Goal: Task Accomplishment & Management: Manage account settings

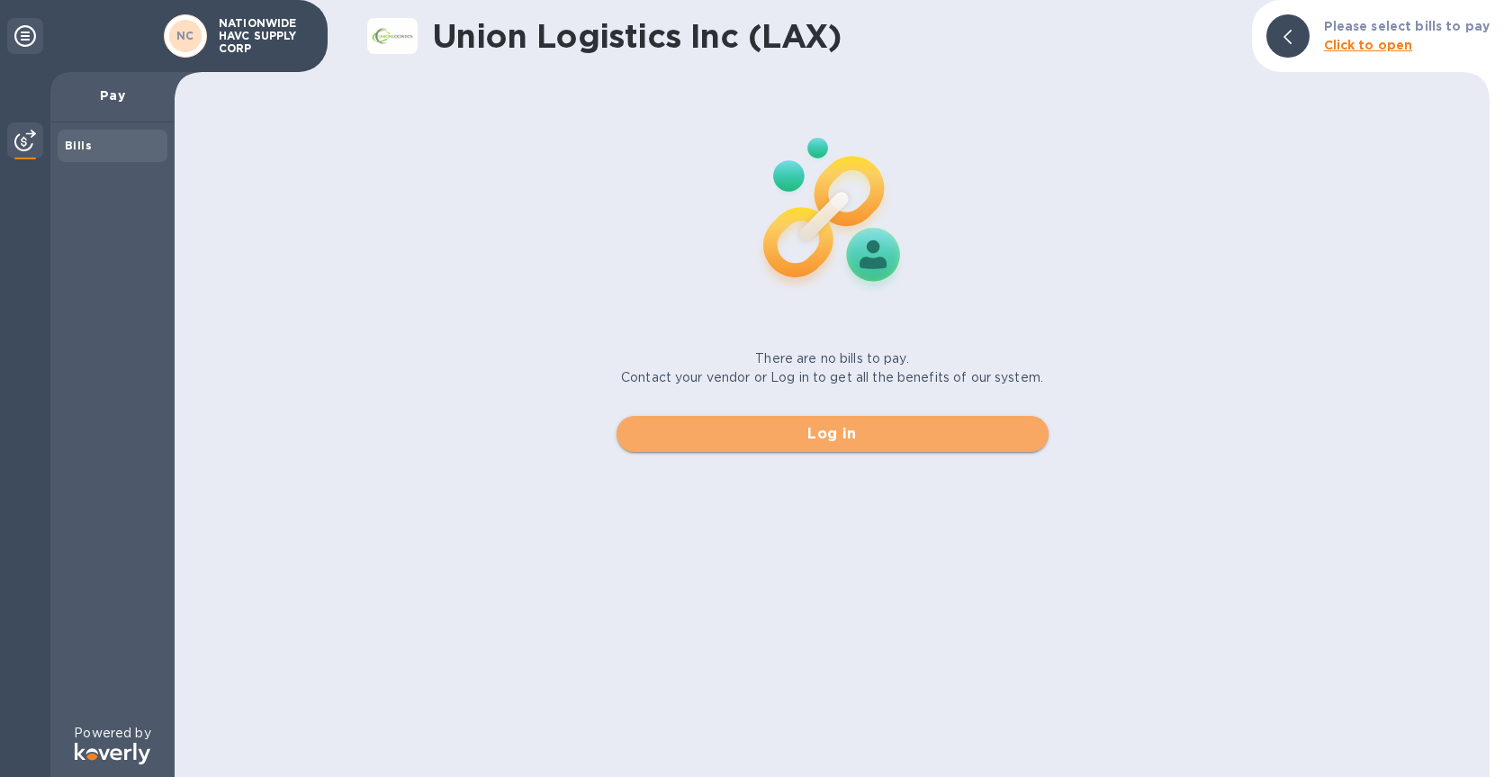
click at [822, 437] on span "Log in" at bounding box center [832, 434] width 403 height 22
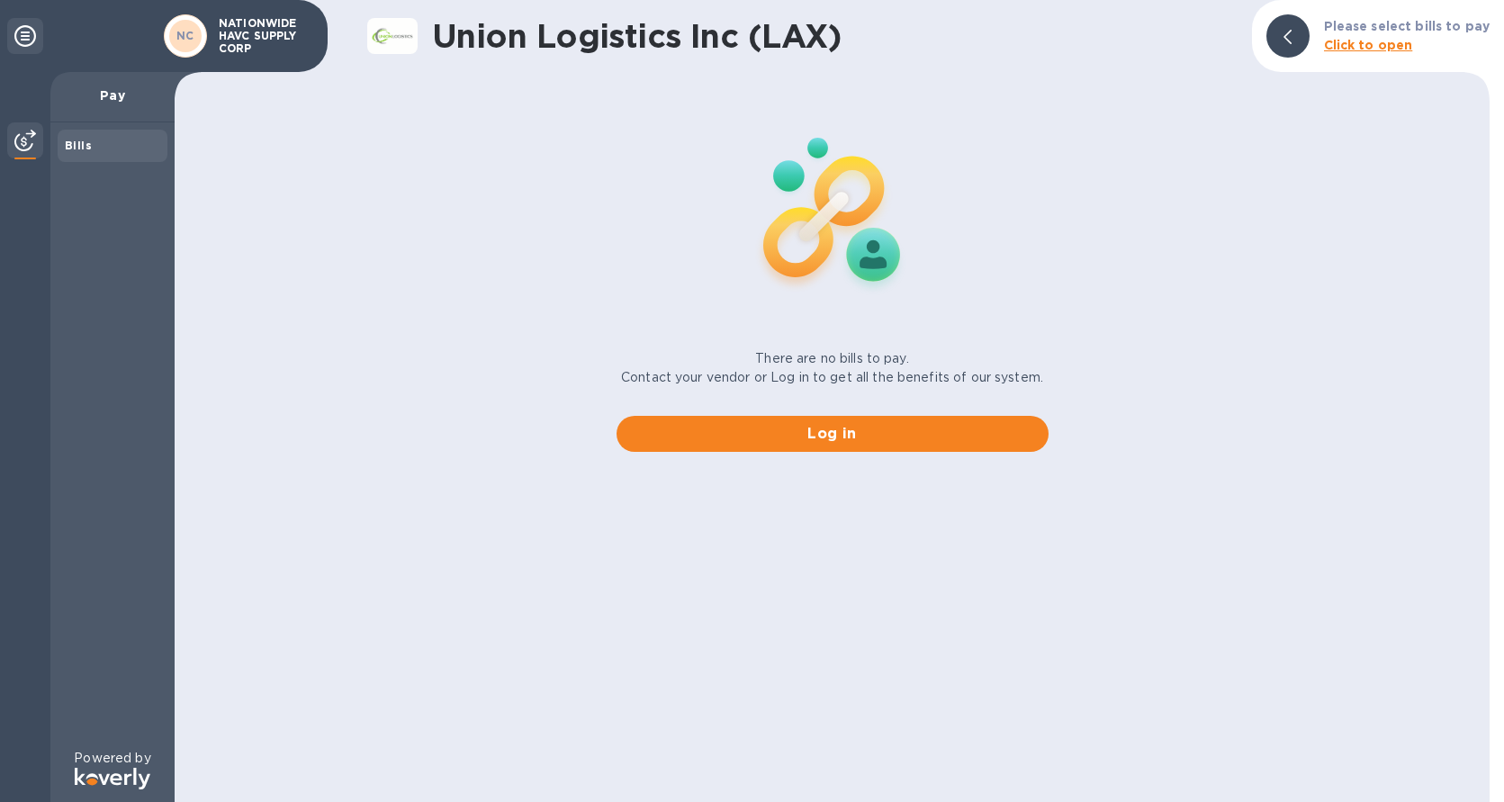
click at [120, 94] on p "Pay" at bounding box center [112, 95] width 95 height 18
click at [74, 147] on b "Bills" at bounding box center [78, 145] width 27 height 13
click at [1352, 49] on b "Click to open" at bounding box center [1368, 45] width 89 height 14
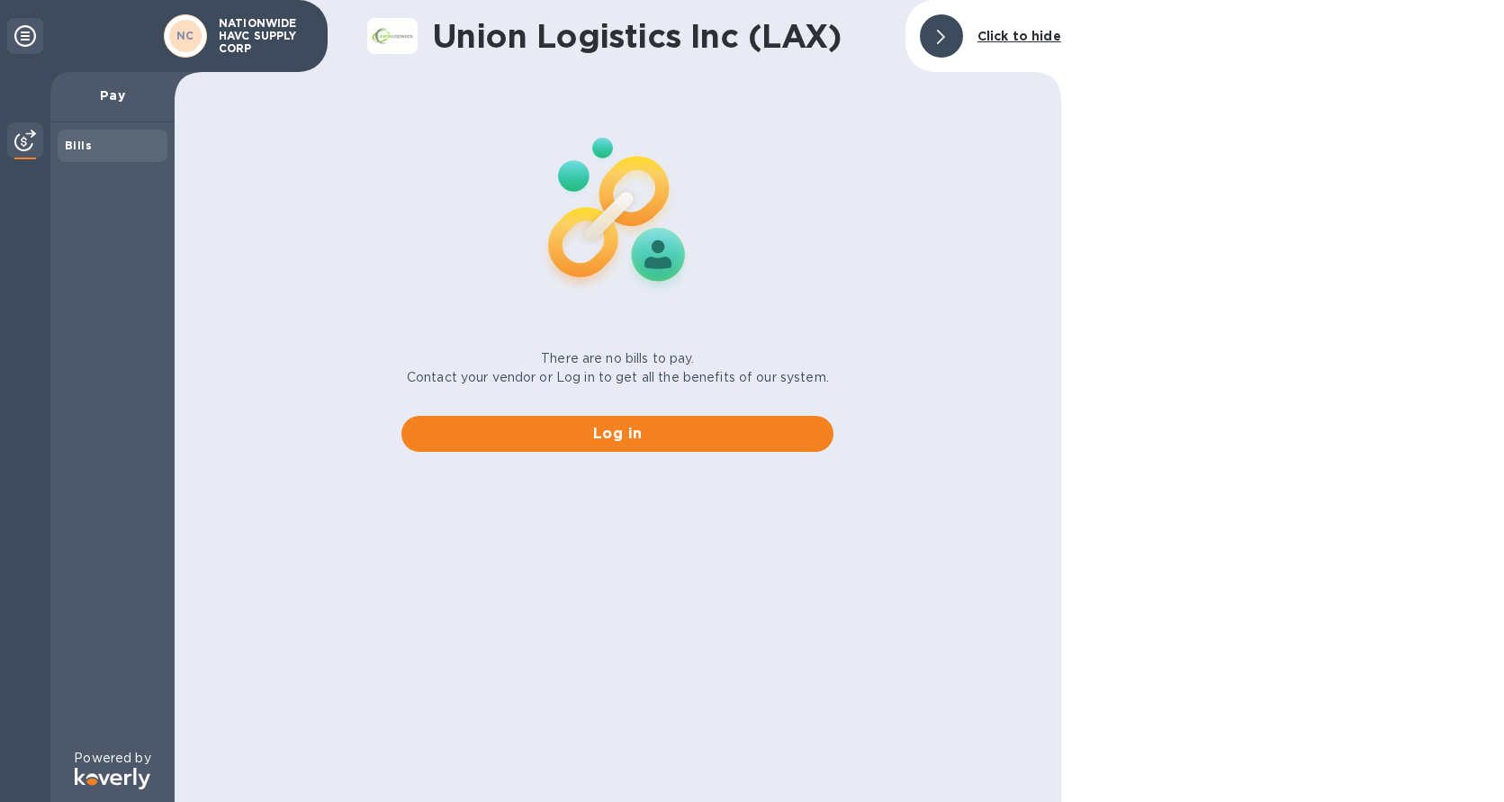
click at [260, 35] on p "NATIONWIDE HAVC SUPPLY CORP" at bounding box center [264, 36] width 90 height 38
click at [22, 34] on icon at bounding box center [25, 36] width 22 height 22
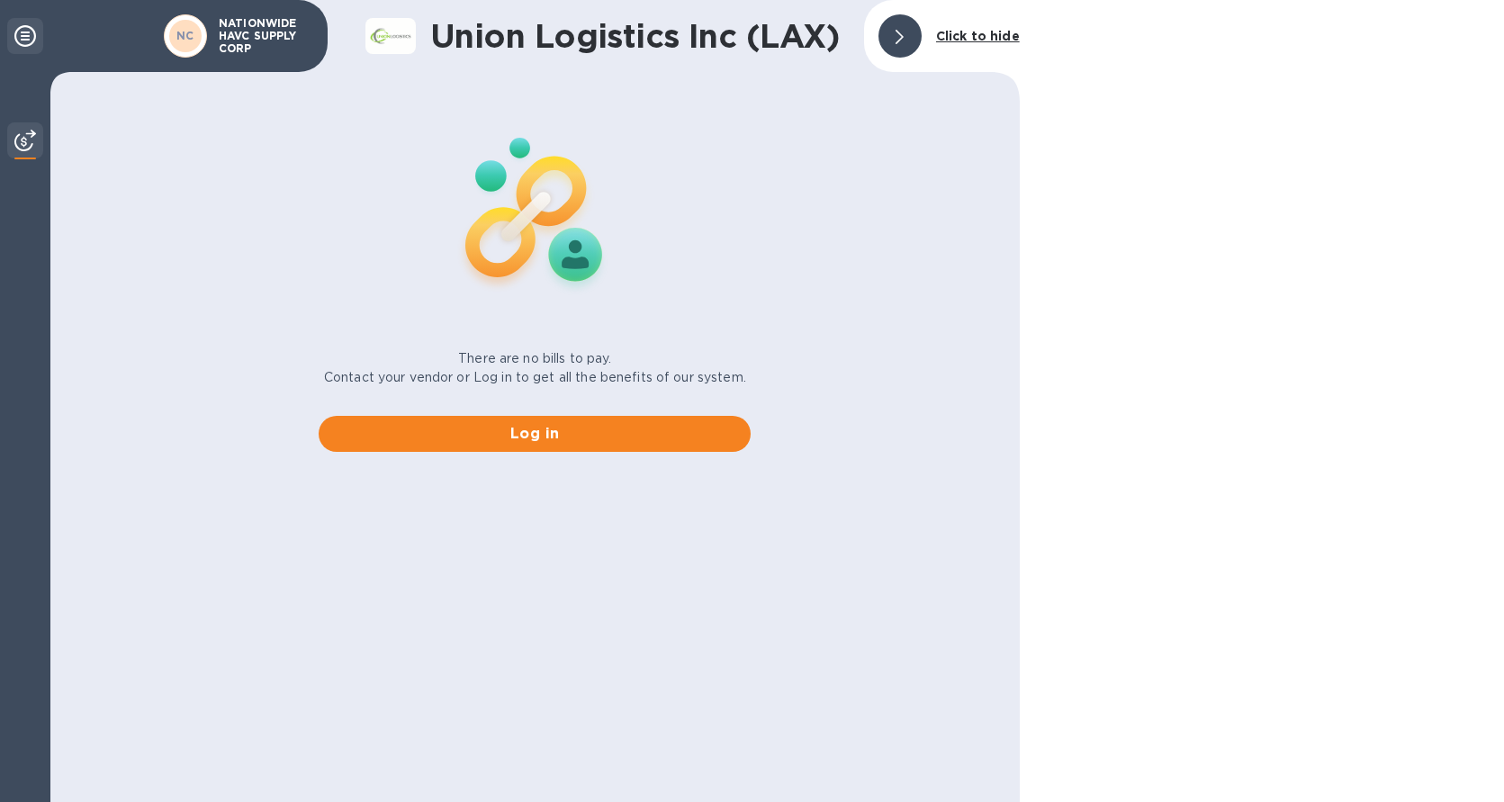
click at [22, 34] on icon at bounding box center [25, 36] width 22 height 22
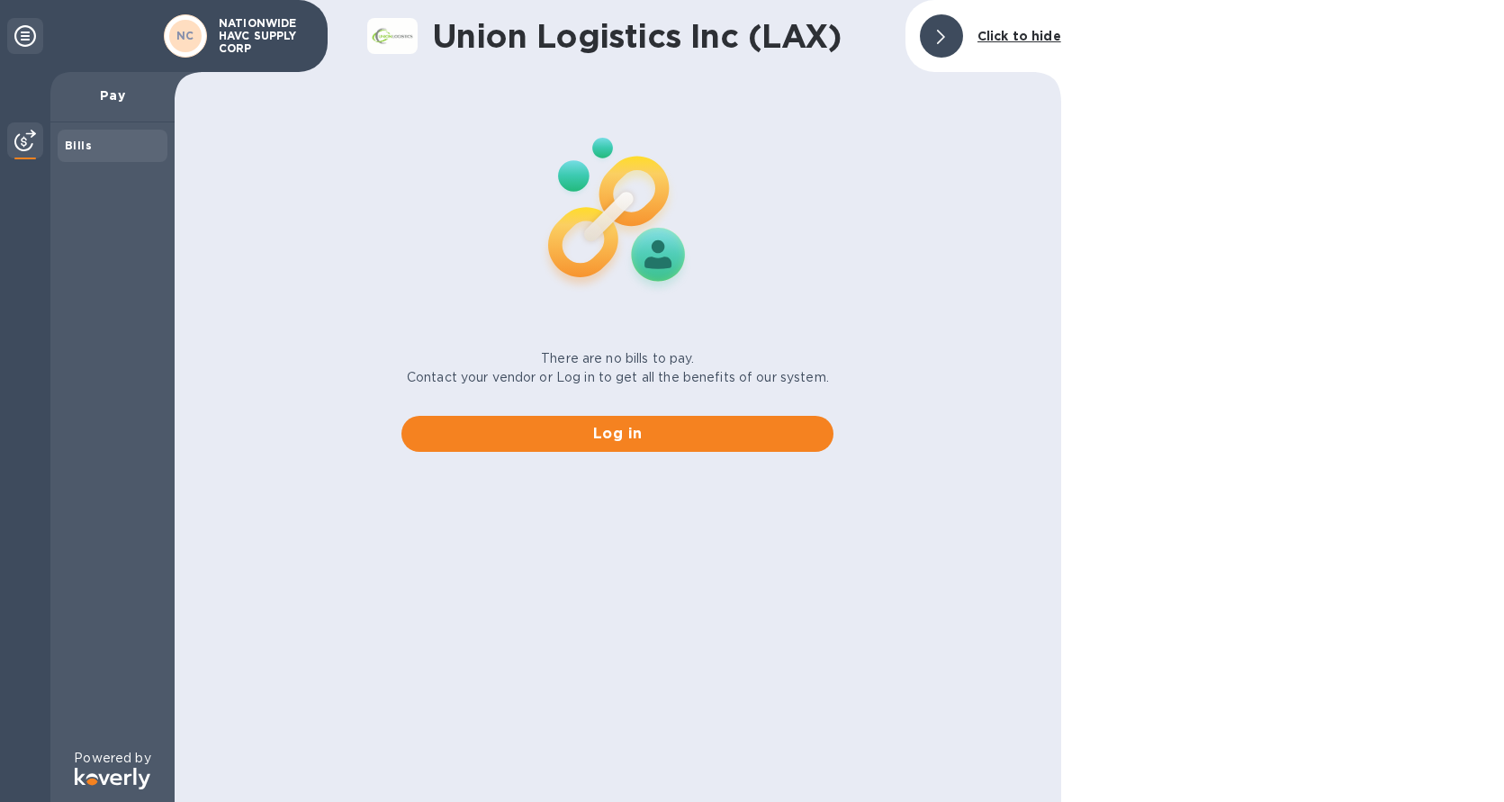
click at [22, 34] on icon at bounding box center [25, 36] width 22 height 22
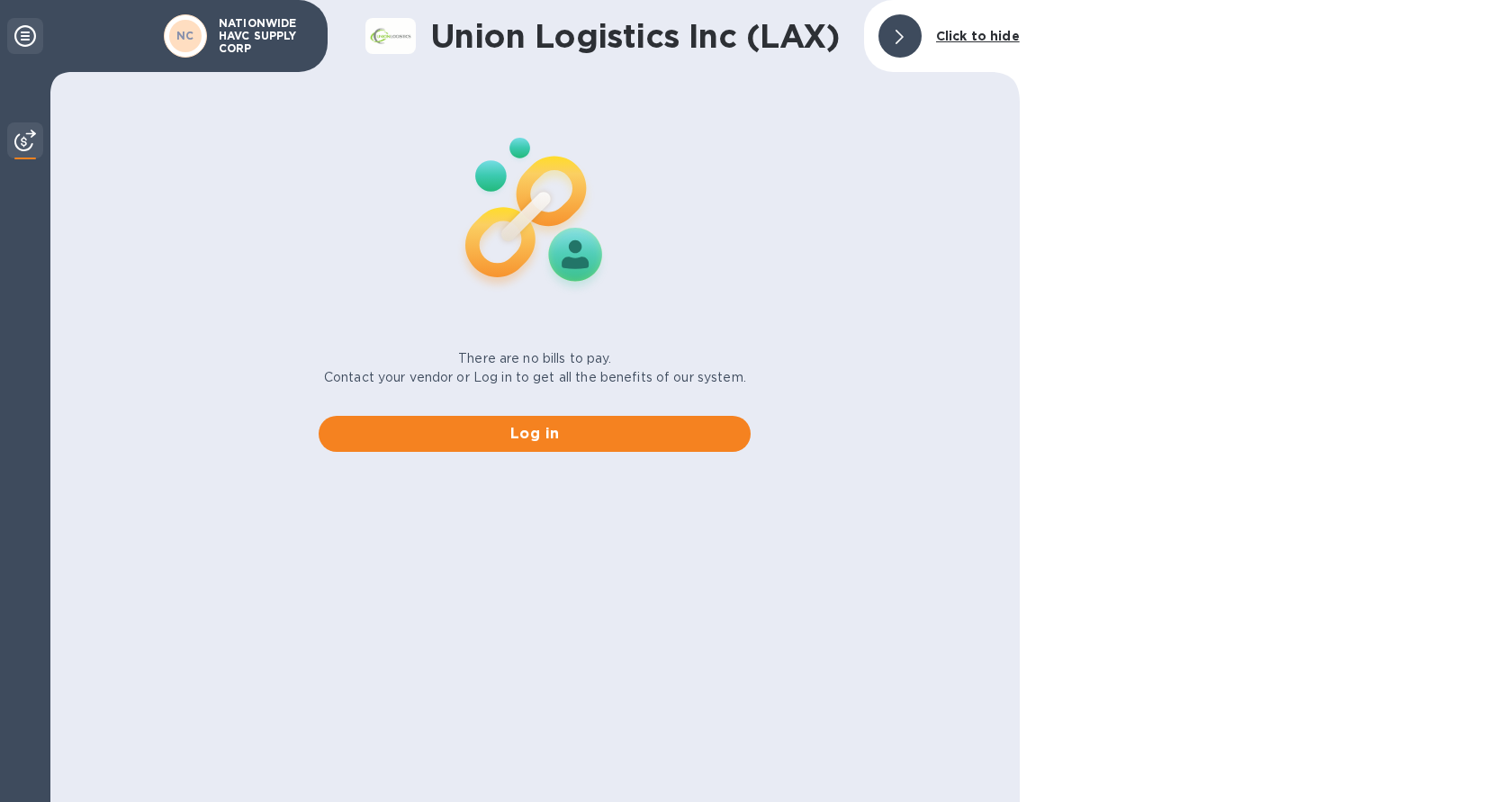
click at [22, 34] on icon at bounding box center [25, 36] width 22 height 22
